Goal: Information Seeking & Learning: Find specific fact

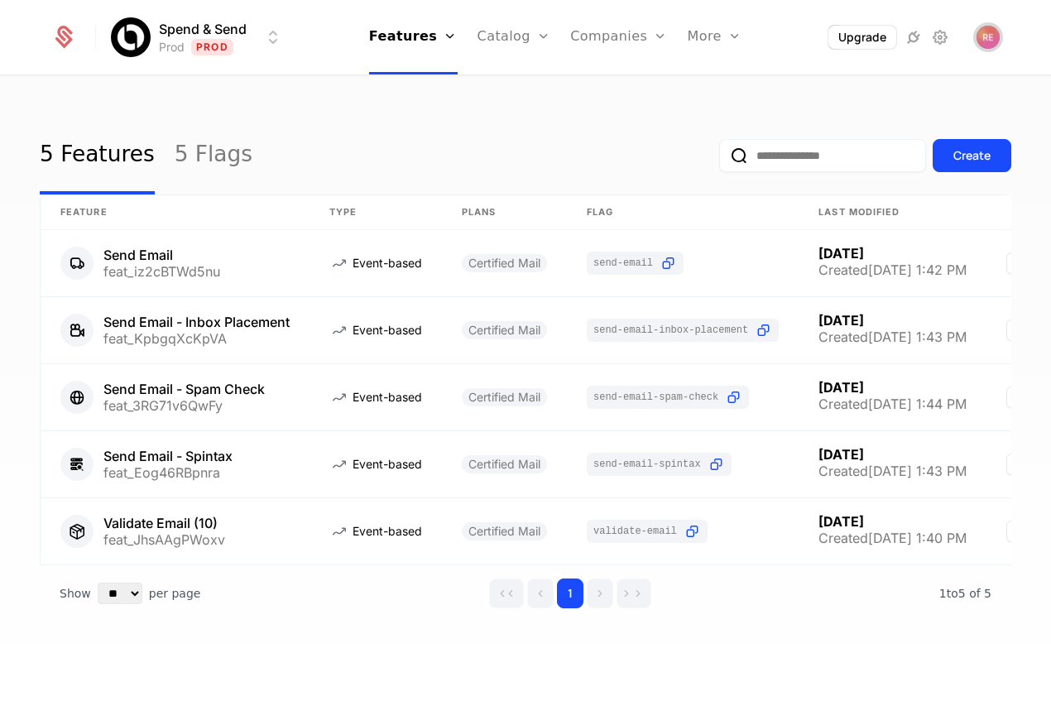
click at [987, 33] on img "Open user button" at bounding box center [987, 37] width 23 height 23
click at [538, 93] on div "5 Features 5 Flags Create Feature Type Plans Flag Last Modified Send Email feat…" at bounding box center [525, 394] width 1051 height 634
click at [525, 41] on link "Catalog" at bounding box center [514, 37] width 74 height 74
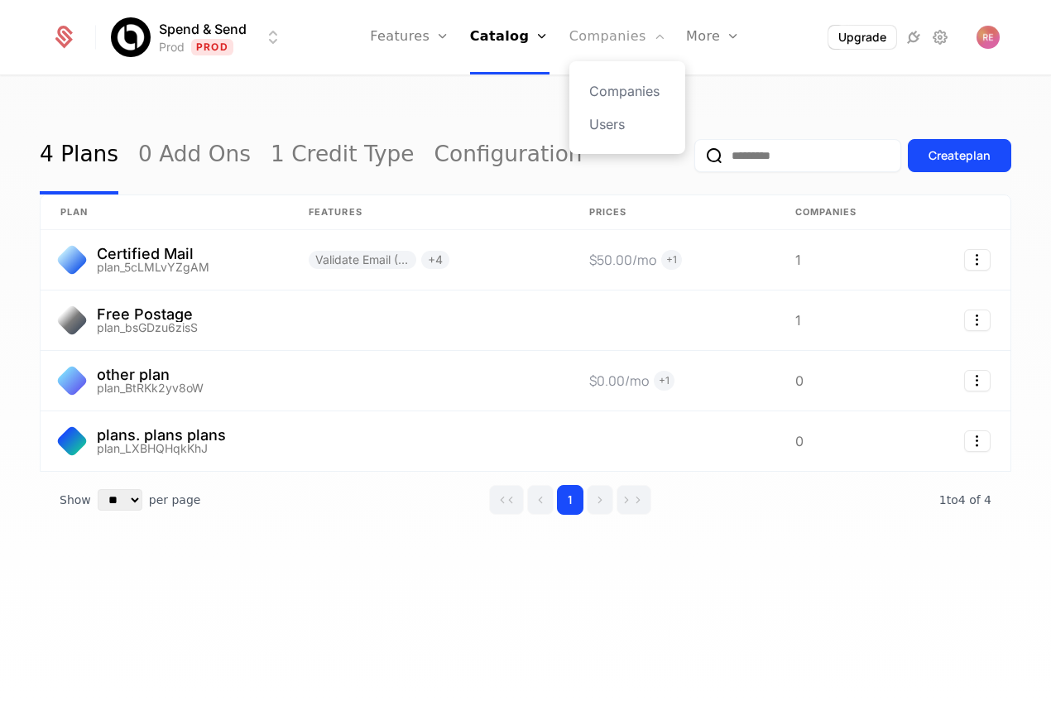
click at [614, 48] on link "Companies" at bounding box center [617, 37] width 97 height 74
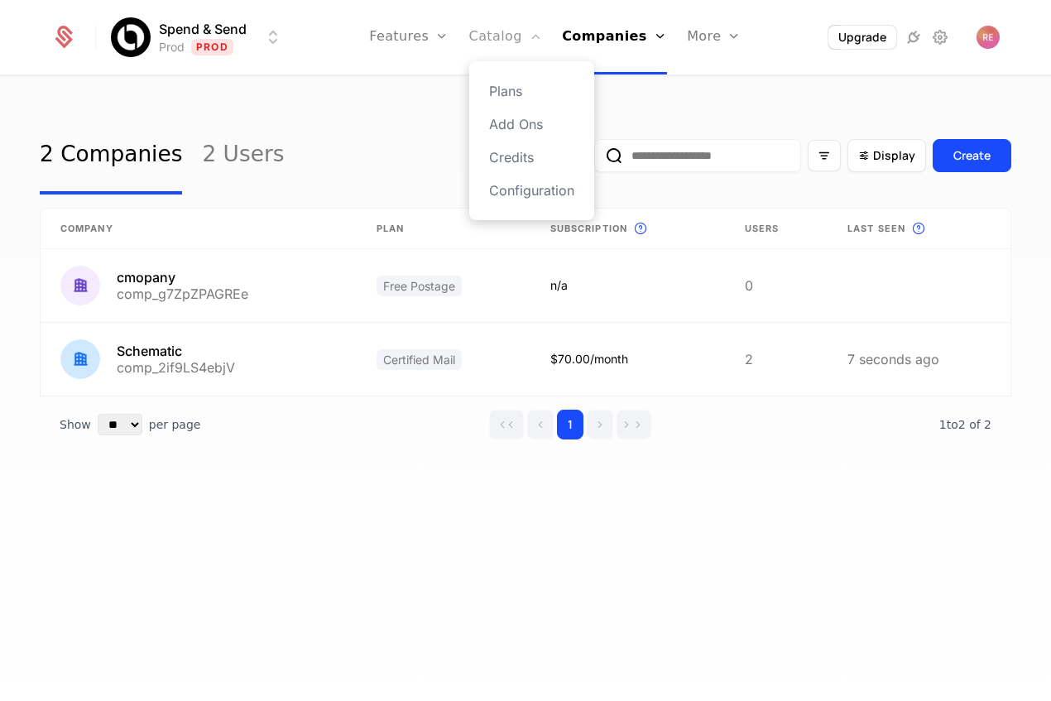
click at [521, 44] on link "Catalog" at bounding box center [506, 37] width 74 height 74
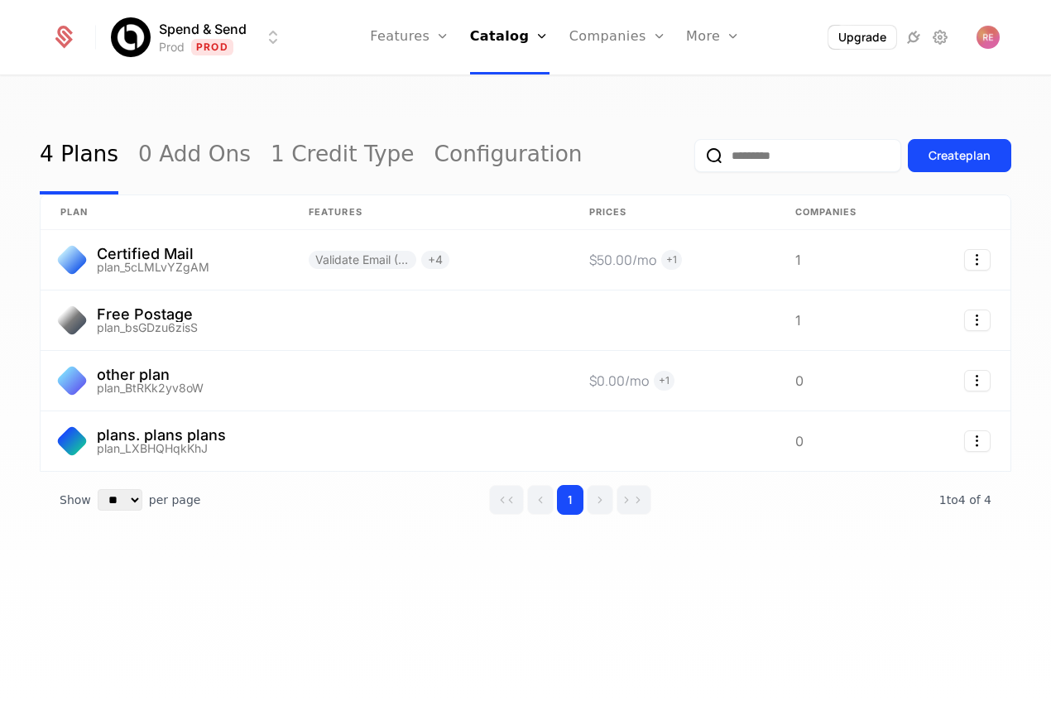
click at [218, 25] on html "Spend & Send Prod Prod Features Features Flags Catalog Plans Add Ons Credits Co…" at bounding box center [525, 350] width 1051 height 701
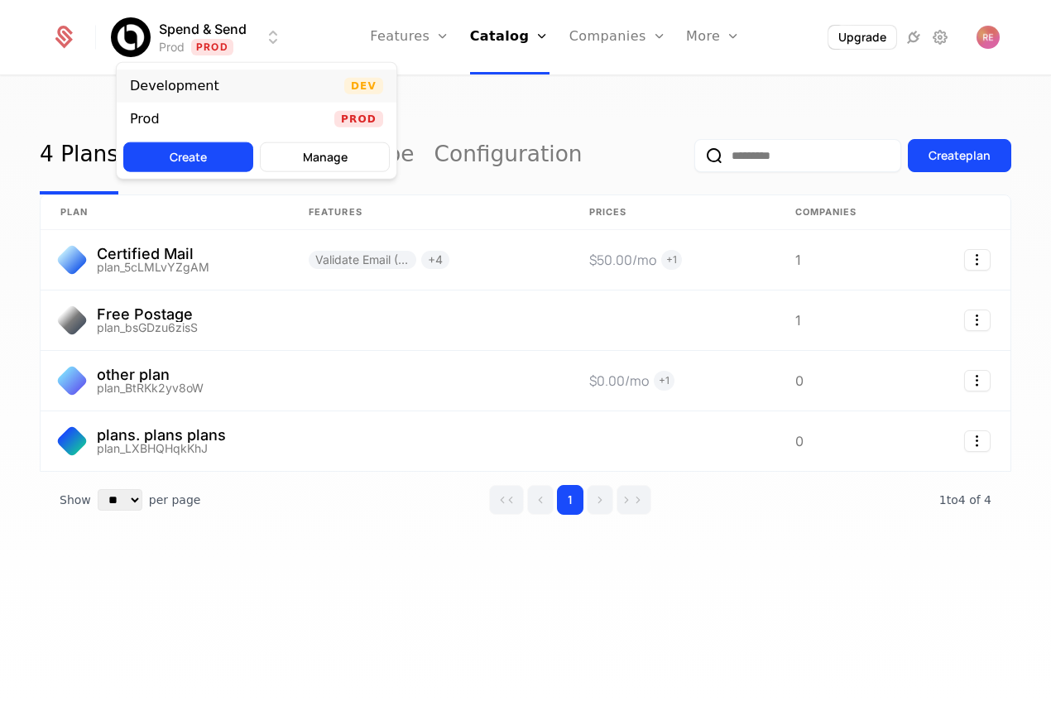
click at [177, 79] on div "Development" at bounding box center [174, 85] width 89 height 13
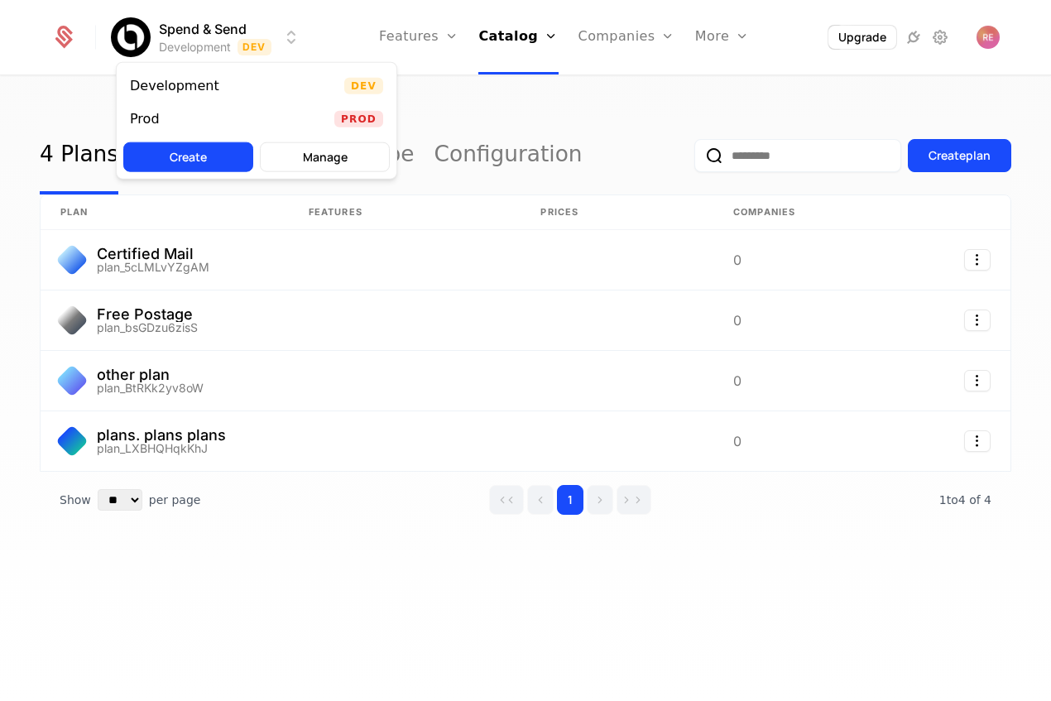
click at [185, 50] on html "Spend & Send Development Dev Features Features Flags Catalog Plans Add Ons Cred…" at bounding box center [525, 350] width 1051 height 701
click at [517, 39] on html "Spend & Send Development Dev Features Features Flags Catalog Plans Add Ons Cred…" at bounding box center [525, 350] width 1051 height 701
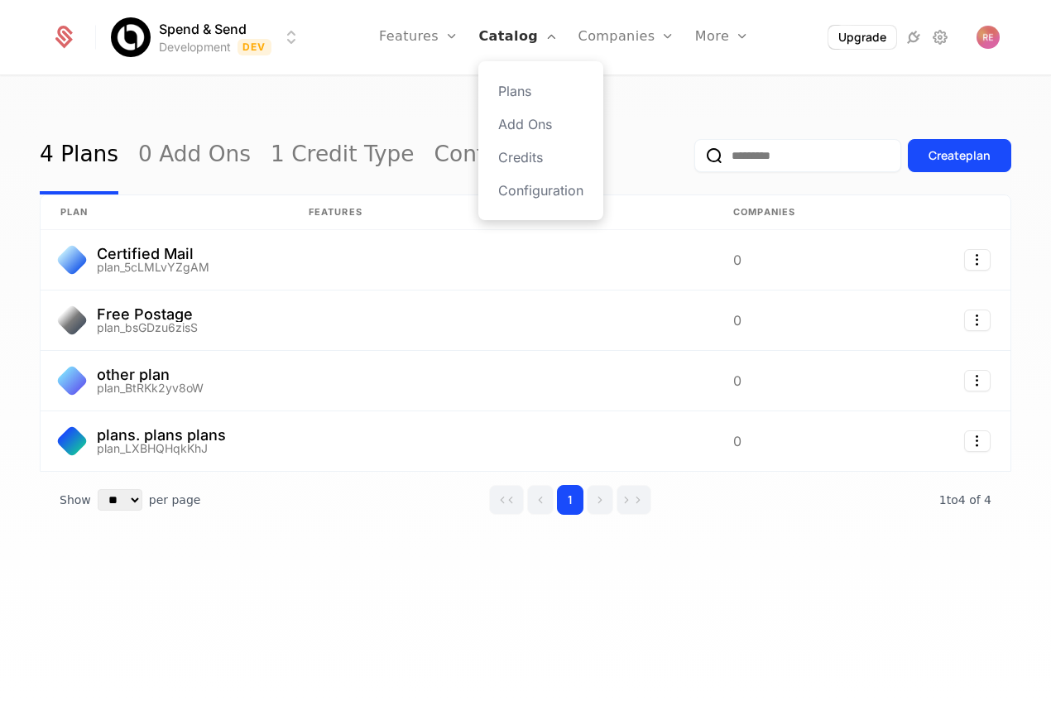
click at [516, 36] on link "Catalog" at bounding box center [517, 37] width 79 height 74
click at [442, 49] on link "Features" at bounding box center [418, 37] width 79 height 74
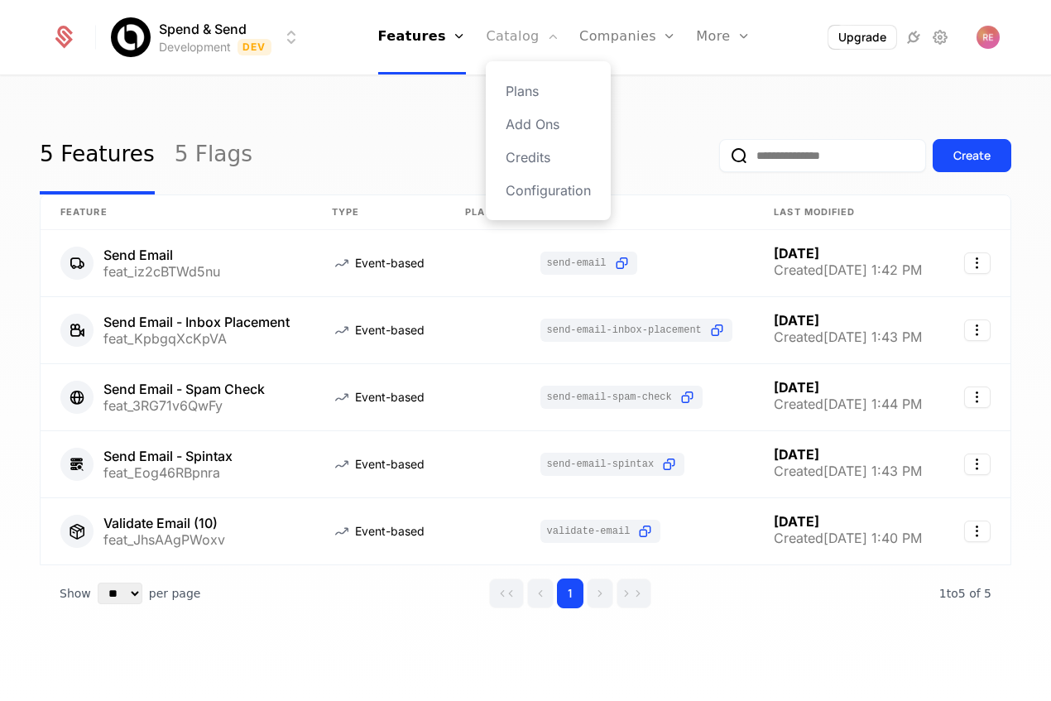
click at [506, 42] on link "Catalog" at bounding box center [523, 37] width 74 height 74
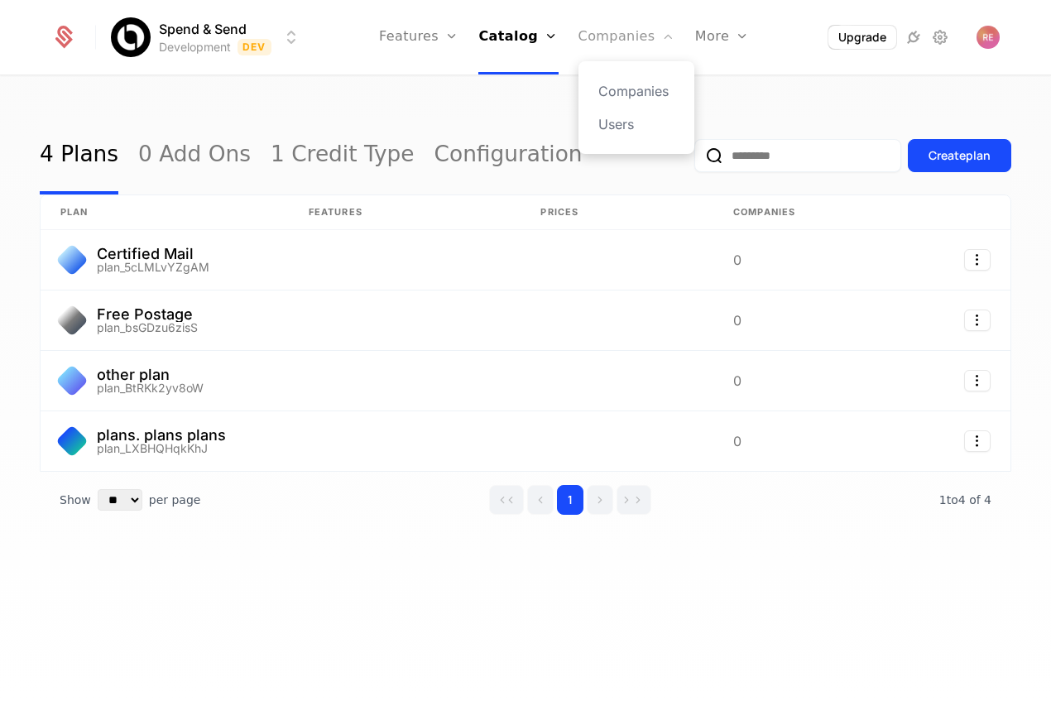
click at [584, 35] on link "Companies" at bounding box center [626, 37] width 97 height 74
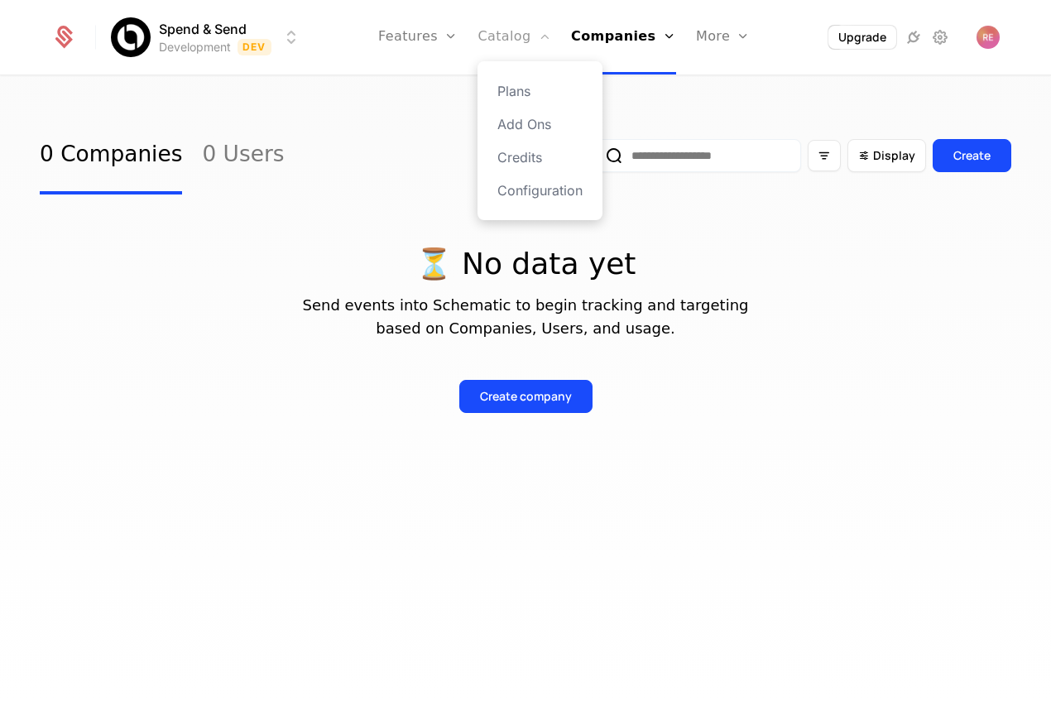
click at [535, 30] on link "Catalog" at bounding box center [514, 37] width 74 height 74
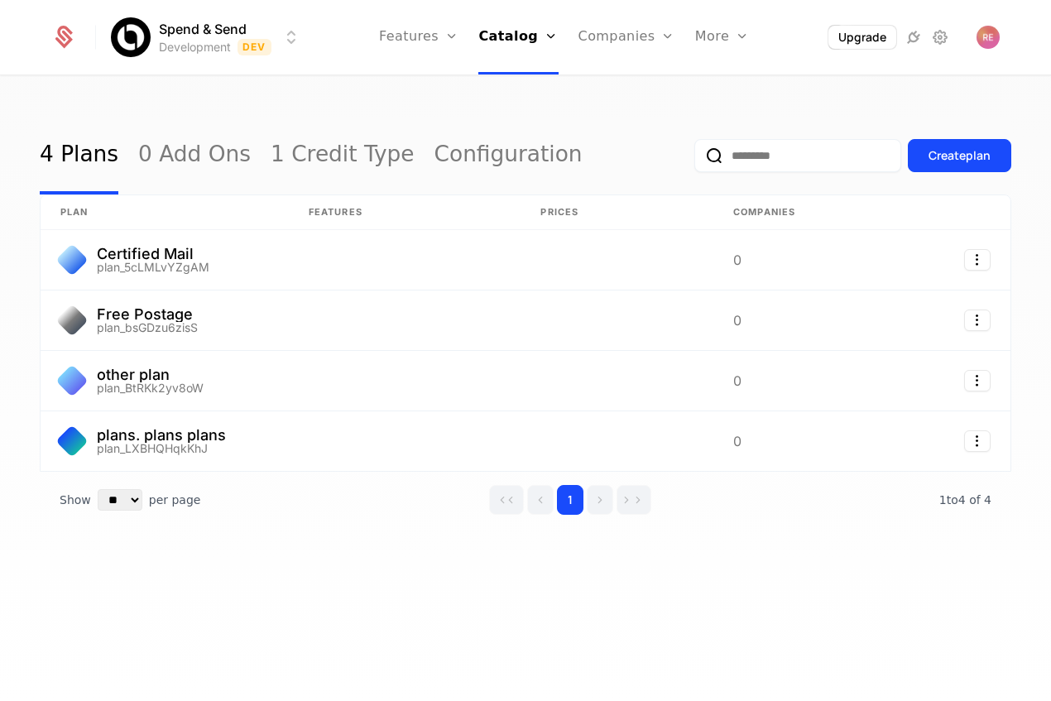
click at [209, 44] on html "Spend & Send Development Dev Features Features Flags Catalog Plans Add Ons Cred…" at bounding box center [525, 350] width 1051 height 701
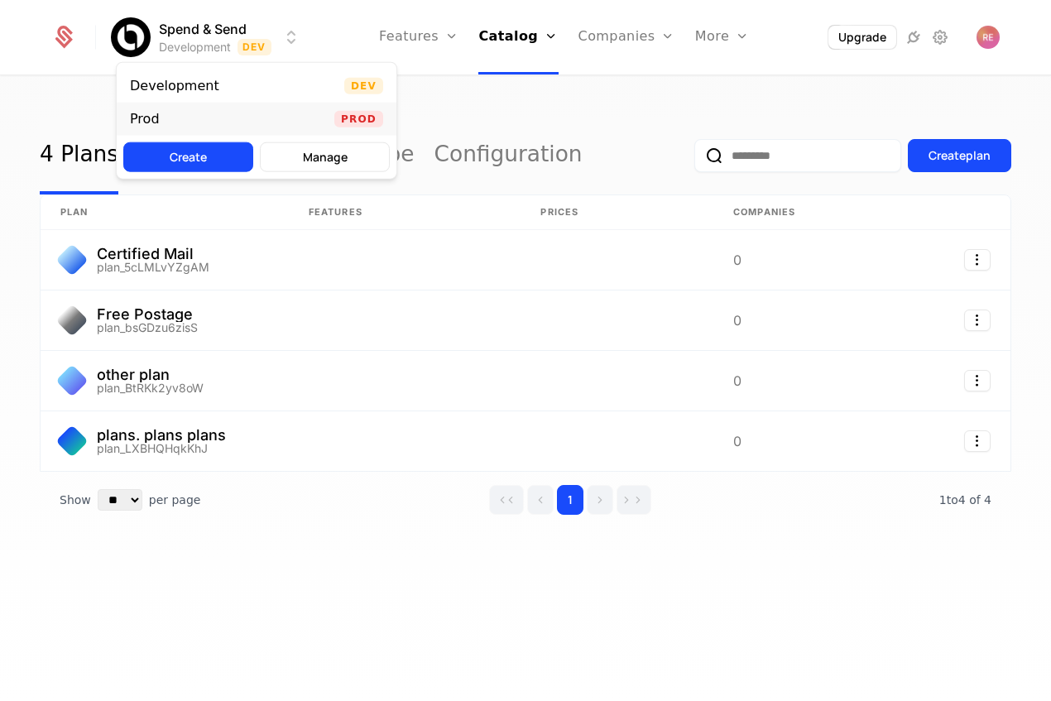
click at [197, 117] on div "Prod Prod" at bounding box center [257, 119] width 280 height 33
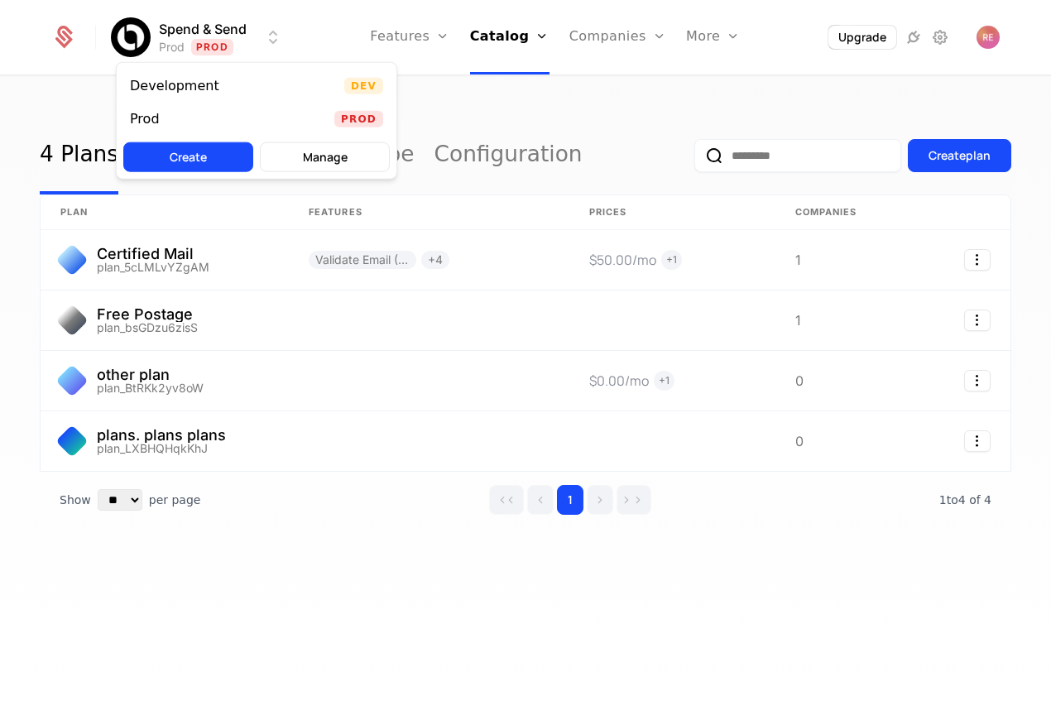
click at [271, 41] on html "Spend & Send Prod Prod Features Features Flags Catalog Plans Add Ons Credits Co…" at bounding box center [525, 350] width 1051 height 701
click at [327, 168] on button "Manage" at bounding box center [325, 157] width 130 height 30
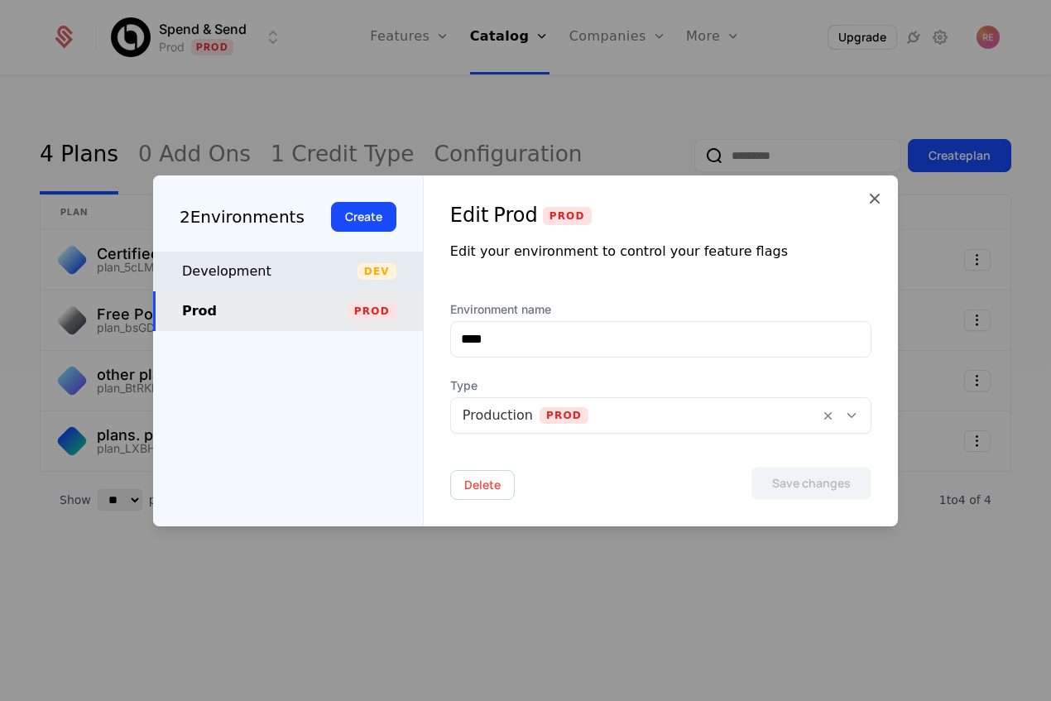
click at [356, 280] on div "Development Dev" at bounding box center [289, 271] width 214 height 20
type input "**********"
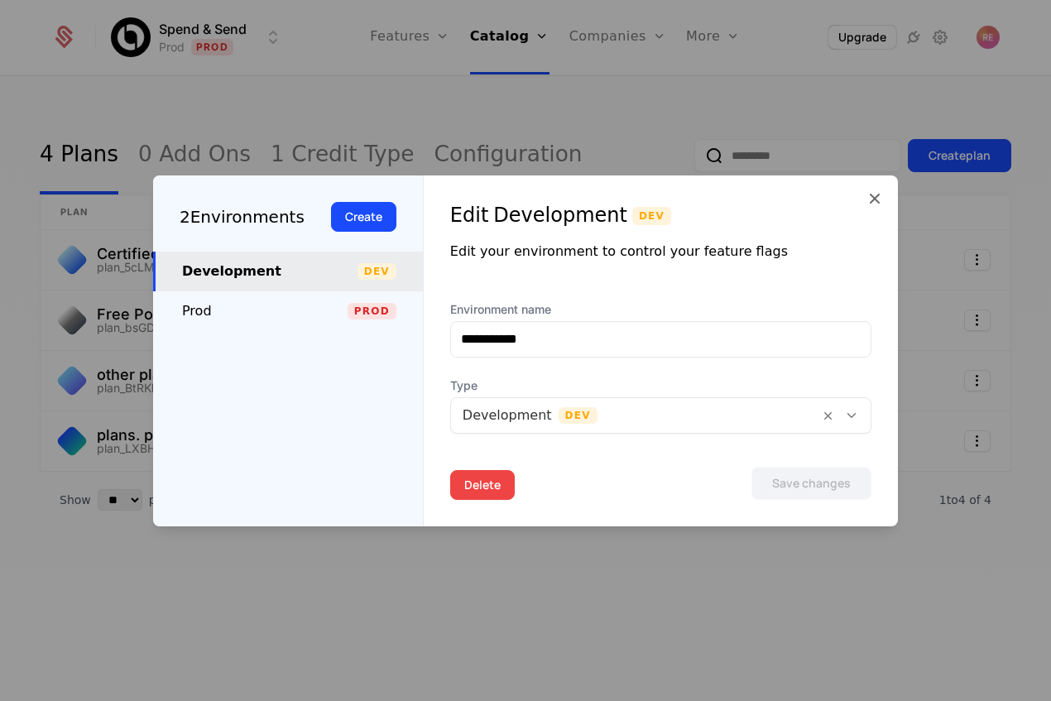
click at [480, 479] on button "Delete" at bounding box center [482, 485] width 65 height 30
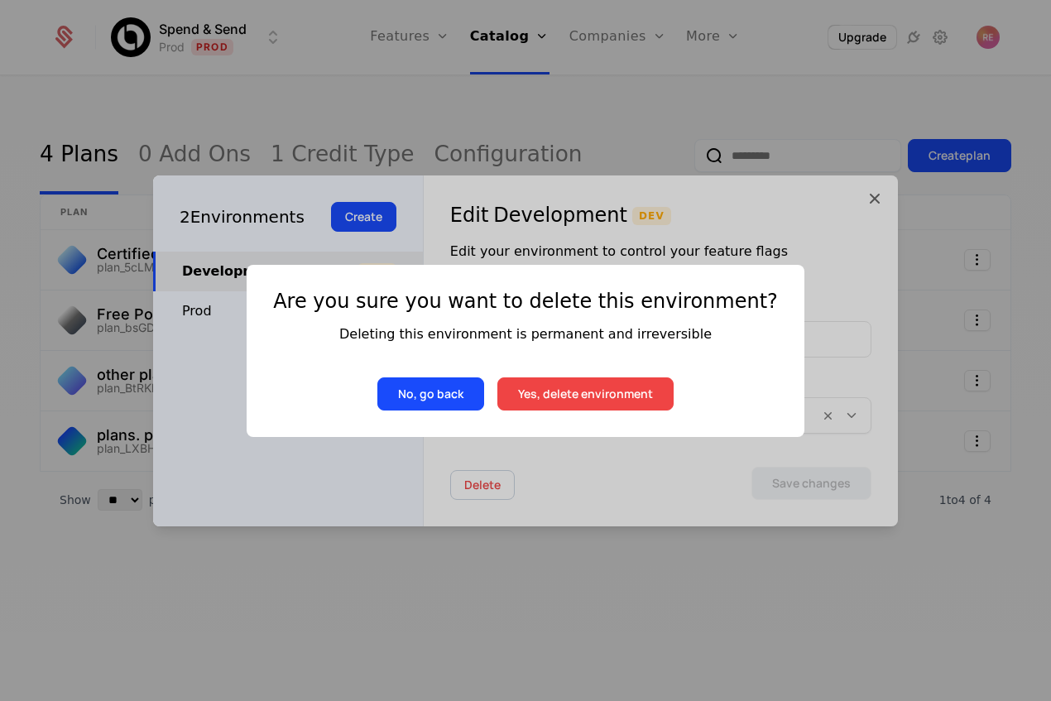
click at [555, 396] on button "Yes, delete environment" at bounding box center [585, 393] width 176 height 33
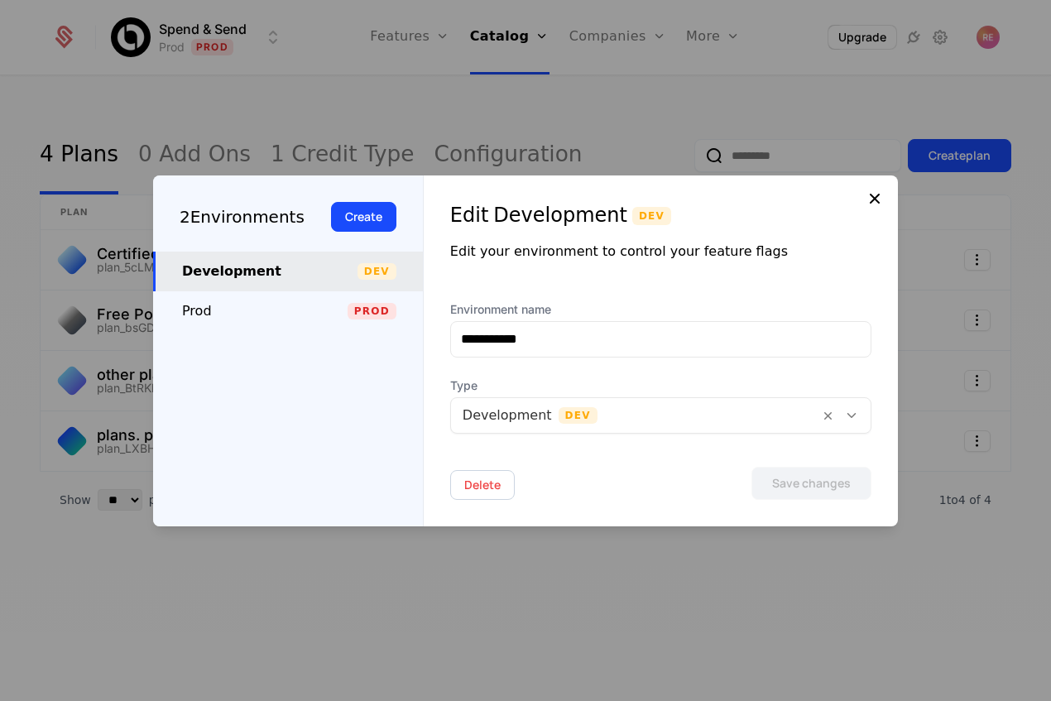
click at [874, 195] on icon at bounding box center [875, 199] width 20 height 20
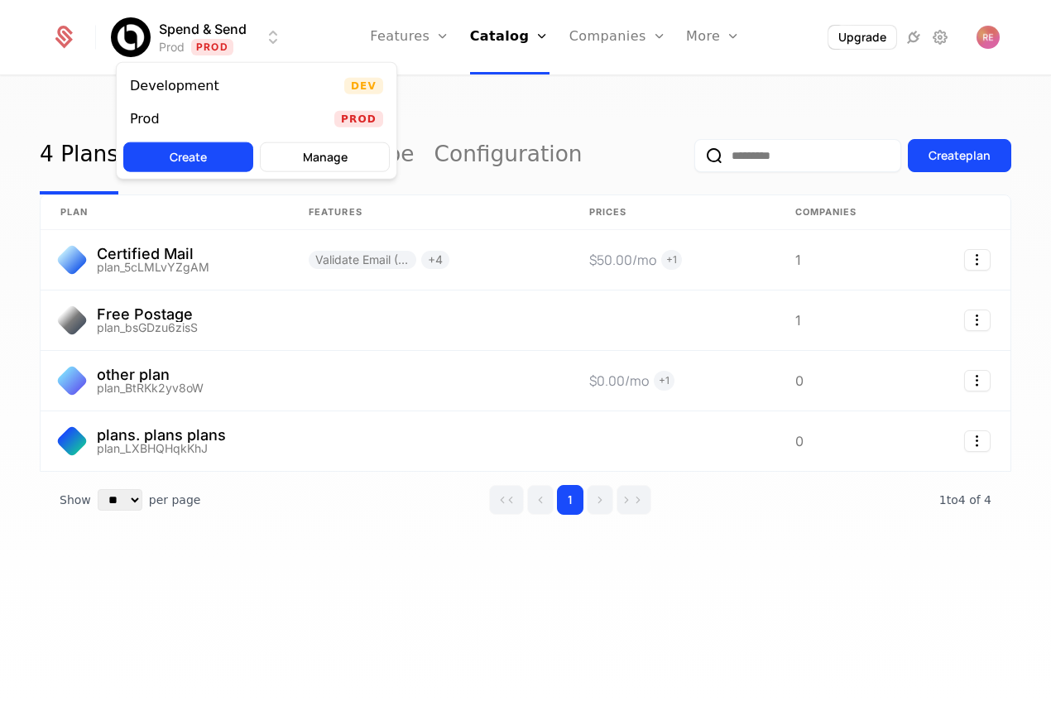
click at [185, 28] on html "Spend & Send Prod Prod Features Features Flags Catalog Plans Add Ons Credits Co…" at bounding box center [525, 350] width 1051 height 701
click at [544, 108] on html "Spend & Send Prod Prod Features Features Flags Catalog Plans Add Ons Credits Co…" at bounding box center [525, 350] width 1051 height 701
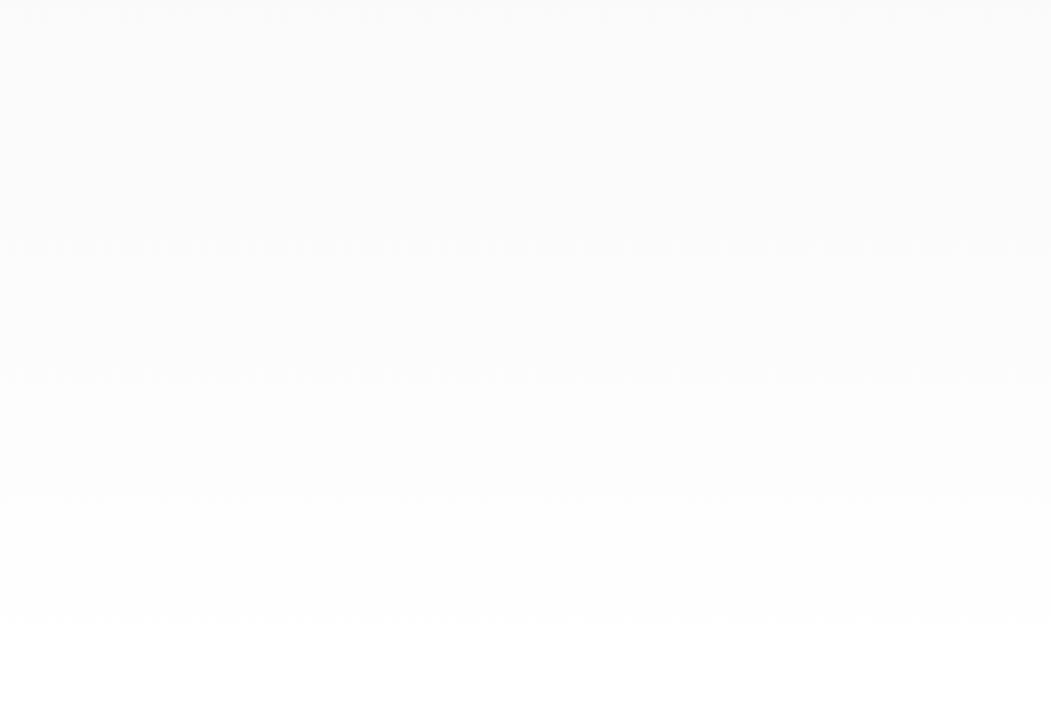
click at [213, 39] on div at bounding box center [525, 350] width 1051 height 701
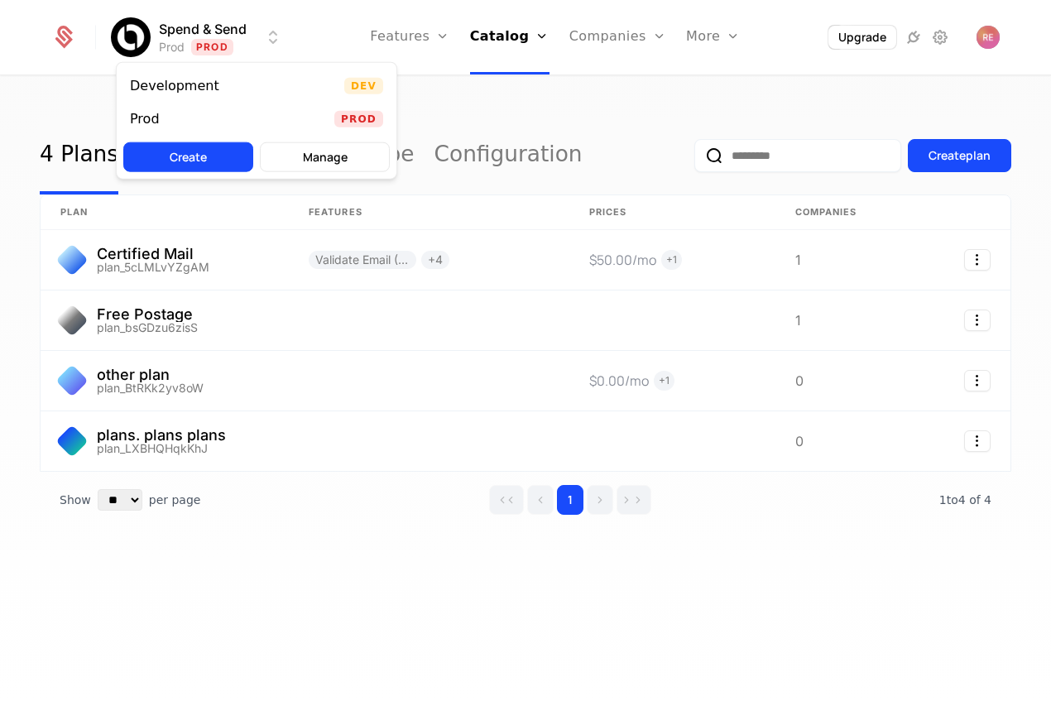
click at [194, 40] on html "Spend & Send Prod Prod Features Features Flags Catalog Plans Add Ons Credits Co…" at bounding box center [525, 350] width 1051 height 701
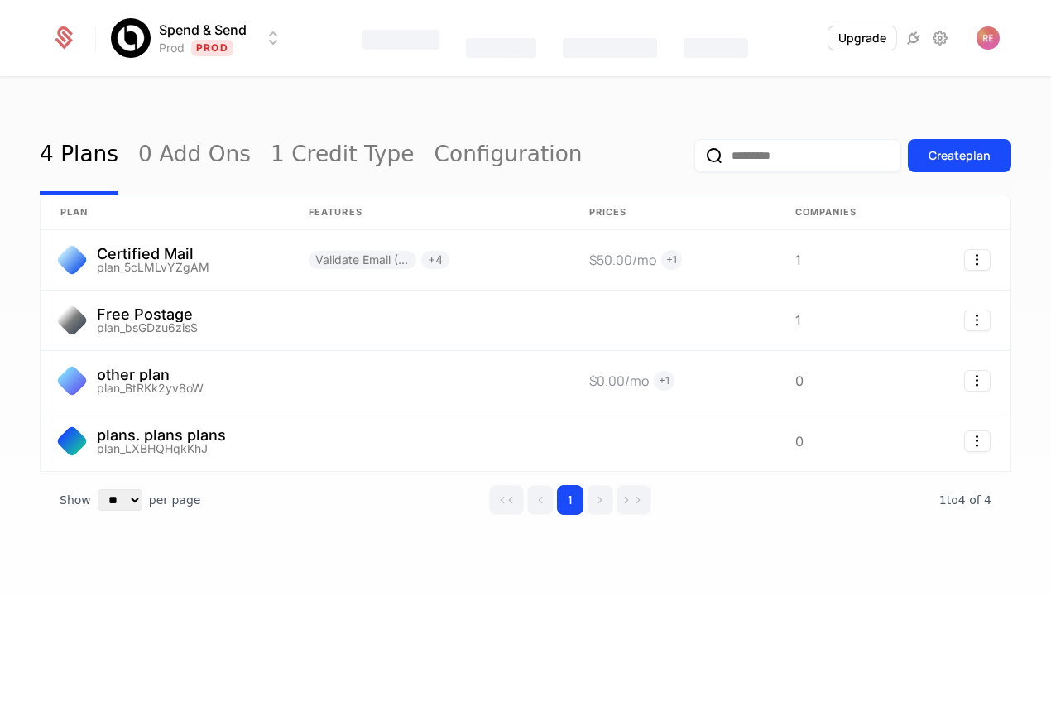
click at [549, 94] on html "Spend & Send Prod Prod Features Catalog Companies Events Upgrade 4 Plans 0 Add …" at bounding box center [525, 351] width 1051 height 702
click at [575, 50] on link "Companies" at bounding box center [617, 37] width 97 height 74
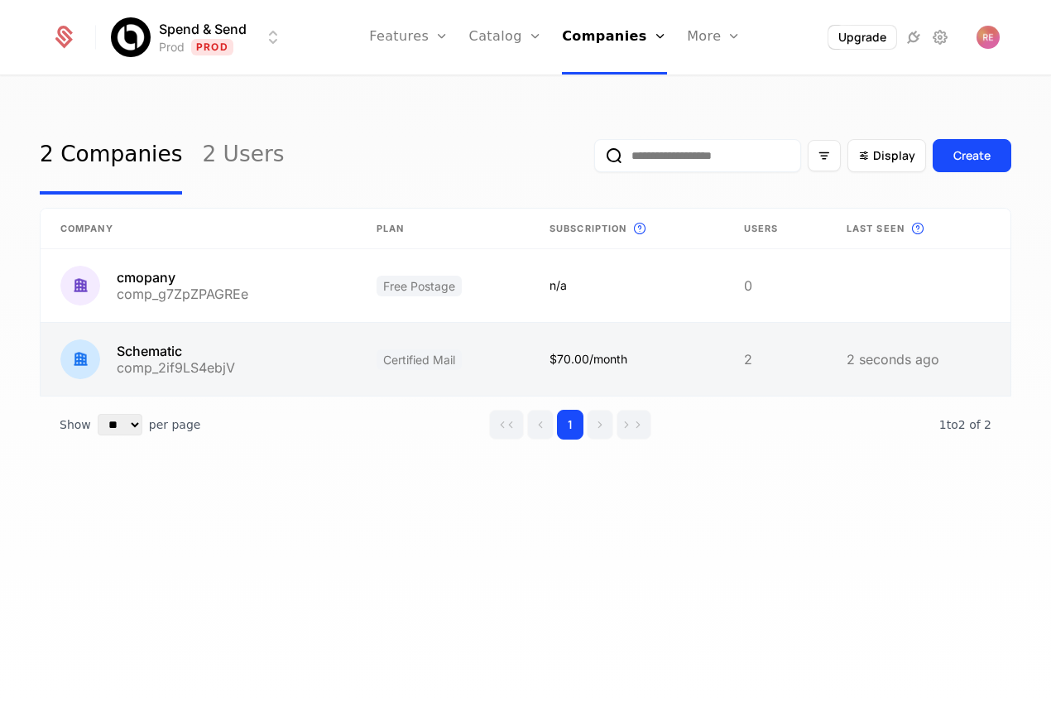
click at [278, 346] on link at bounding box center [199, 359] width 316 height 73
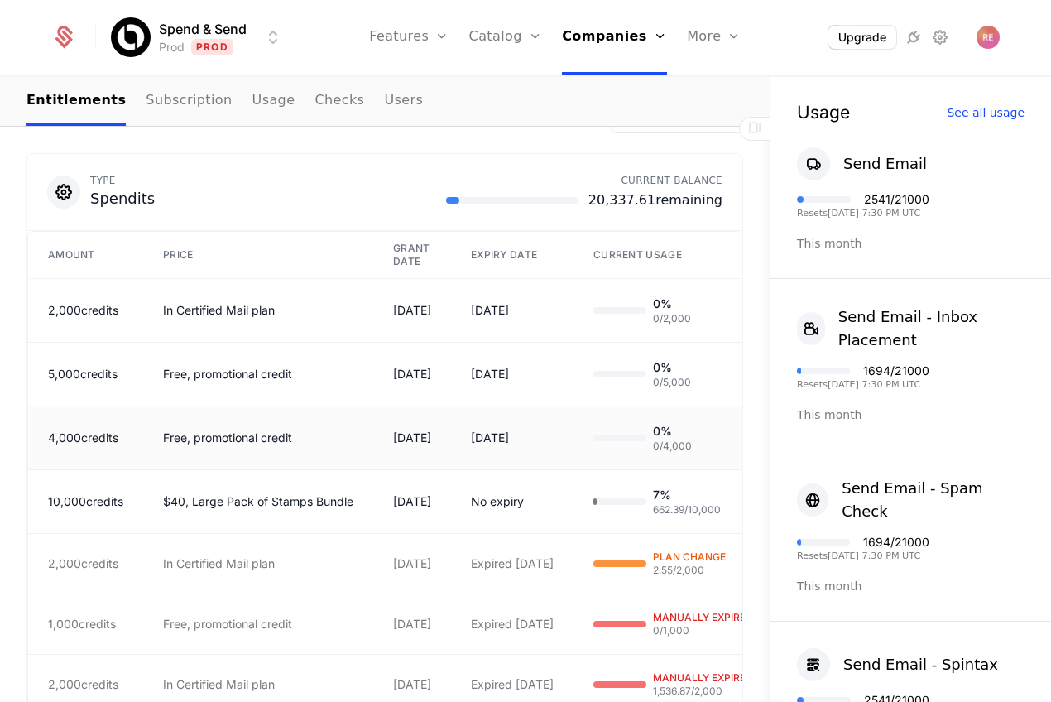
scroll to position [627, 0]
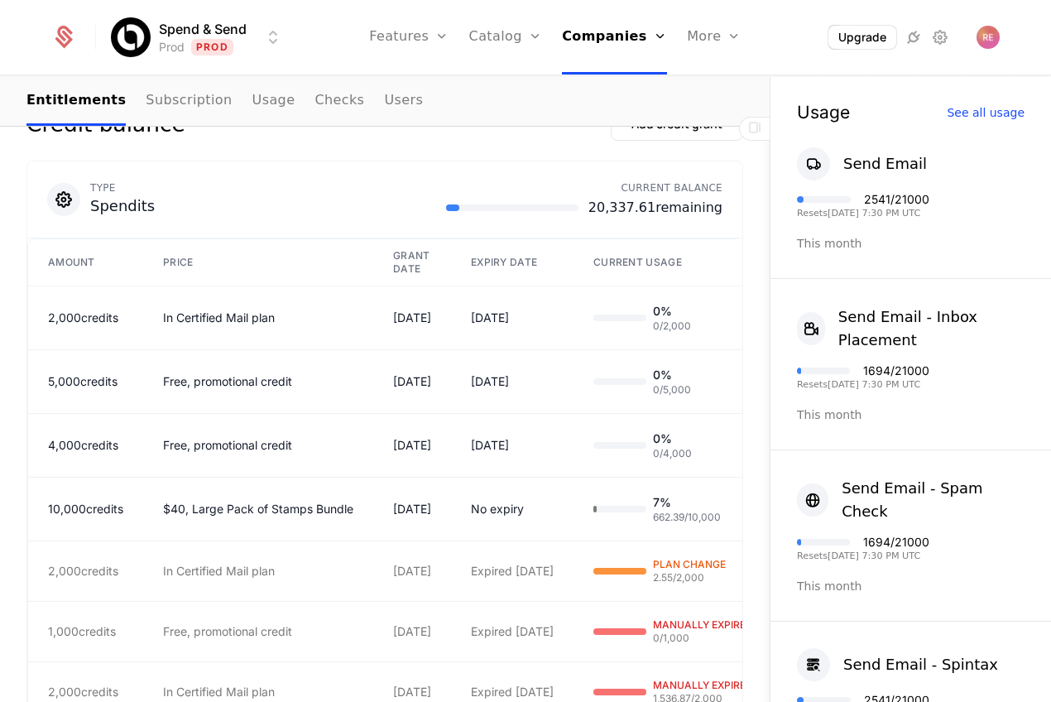
click at [611, 198] on span "20,337.61 remaining" at bounding box center [655, 208] width 134 height 20
click at [614, 198] on span "20,337.61 remaining" at bounding box center [655, 208] width 134 height 20
drag, startPoint x: 634, startPoint y: 189, endPoint x: 659, endPoint y: 189, distance: 25.7
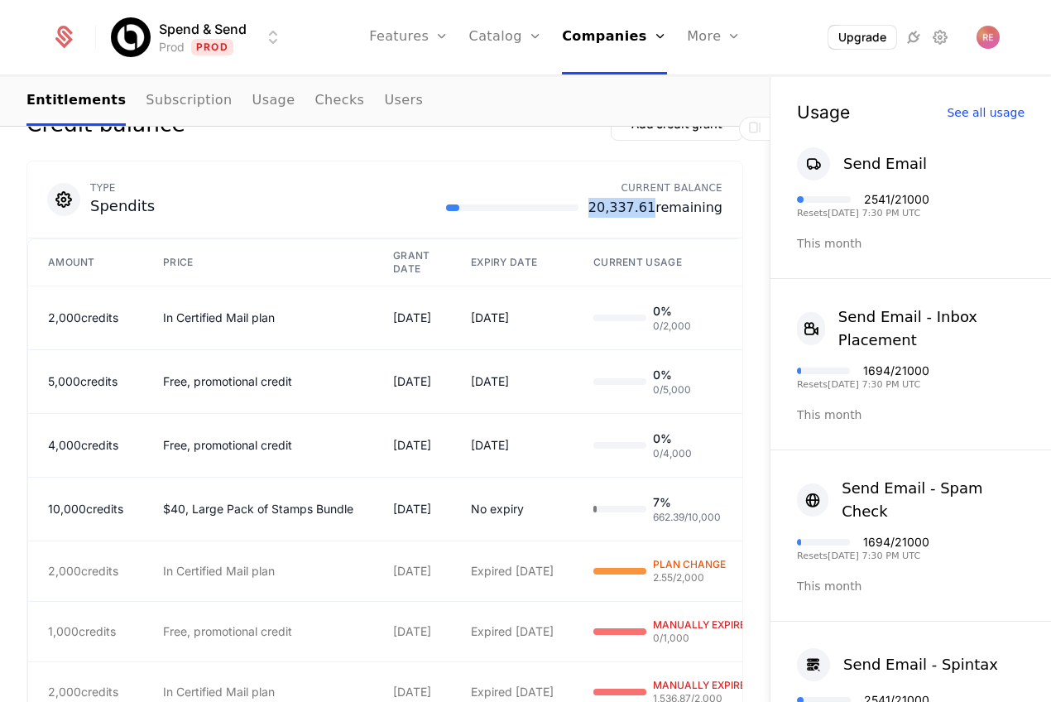
click at [659, 198] on div "20,337.61 remaining" at bounding box center [584, 208] width 276 height 20
copy span "20,337.61"
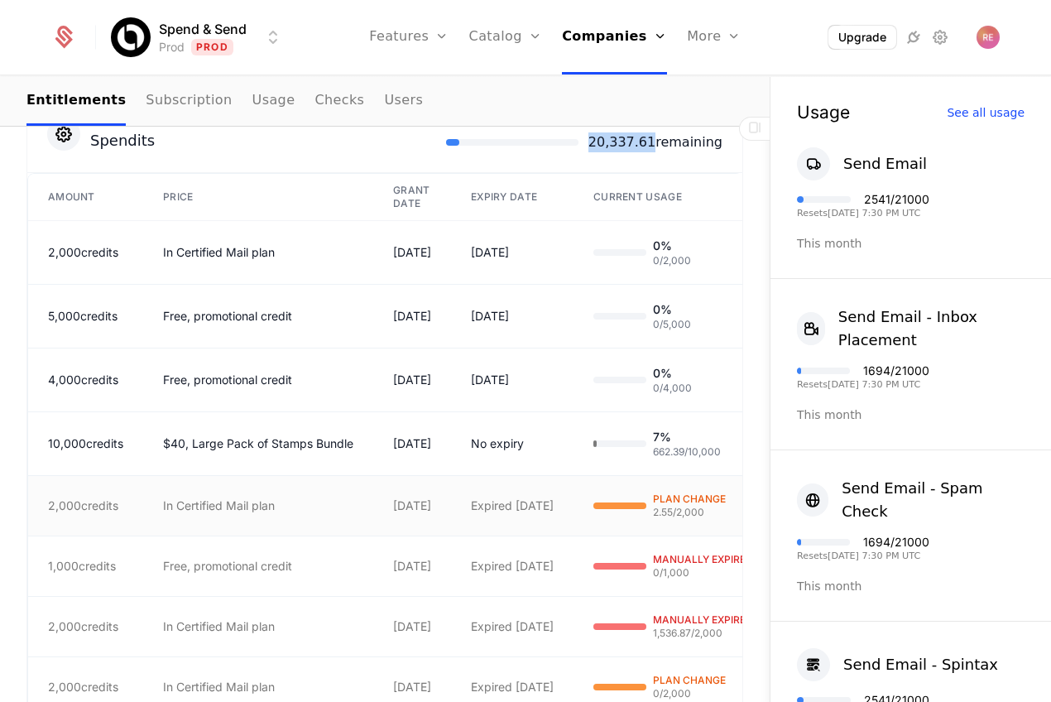
scroll to position [787, 0]
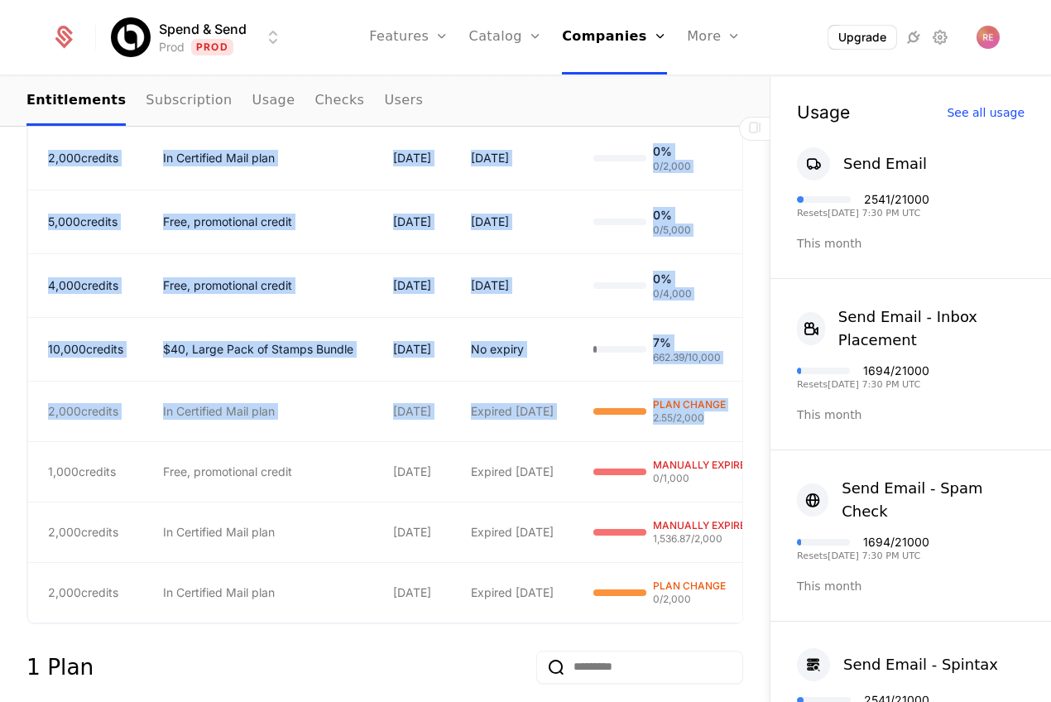
drag, startPoint x: 718, startPoint y: 397, endPoint x: 6, endPoint y: 384, distance: 712.6
click at [6, 384] on div "Overview All meta Name Schematic Schematic ID comp_2if9LS4ebjV Updated at [DATE…" at bounding box center [385, 474] width 770 height 1880
click at [131, 386] on td "2,000 credits" at bounding box center [85, 411] width 115 height 60
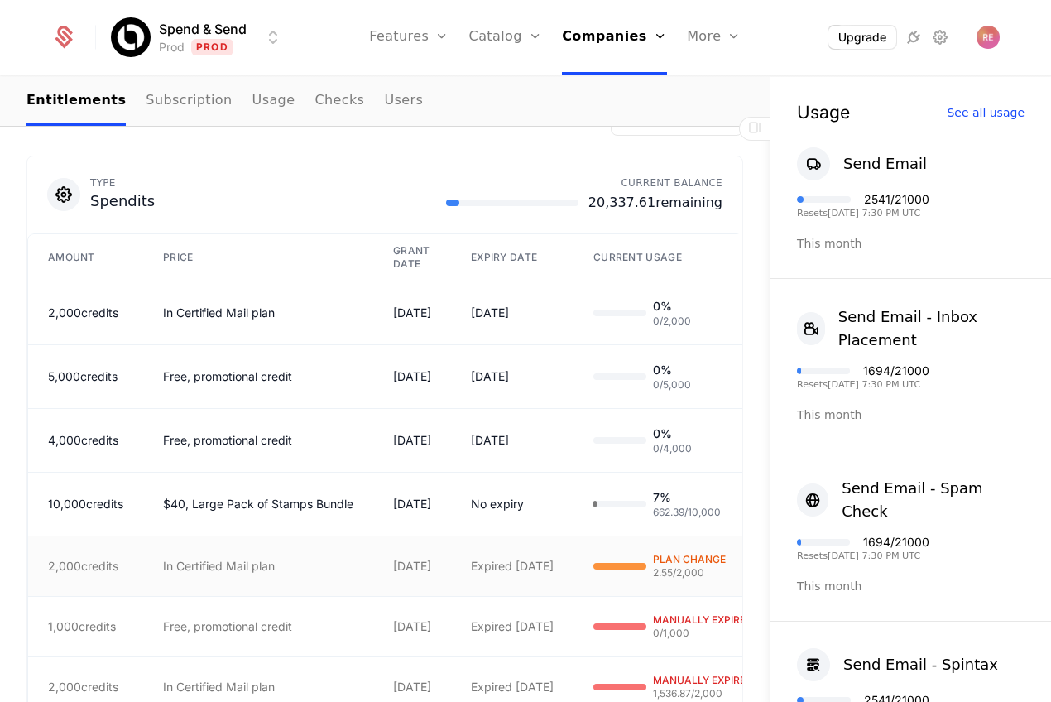
scroll to position [634, 0]
